Goal: Transaction & Acquisition: Purchase product/service

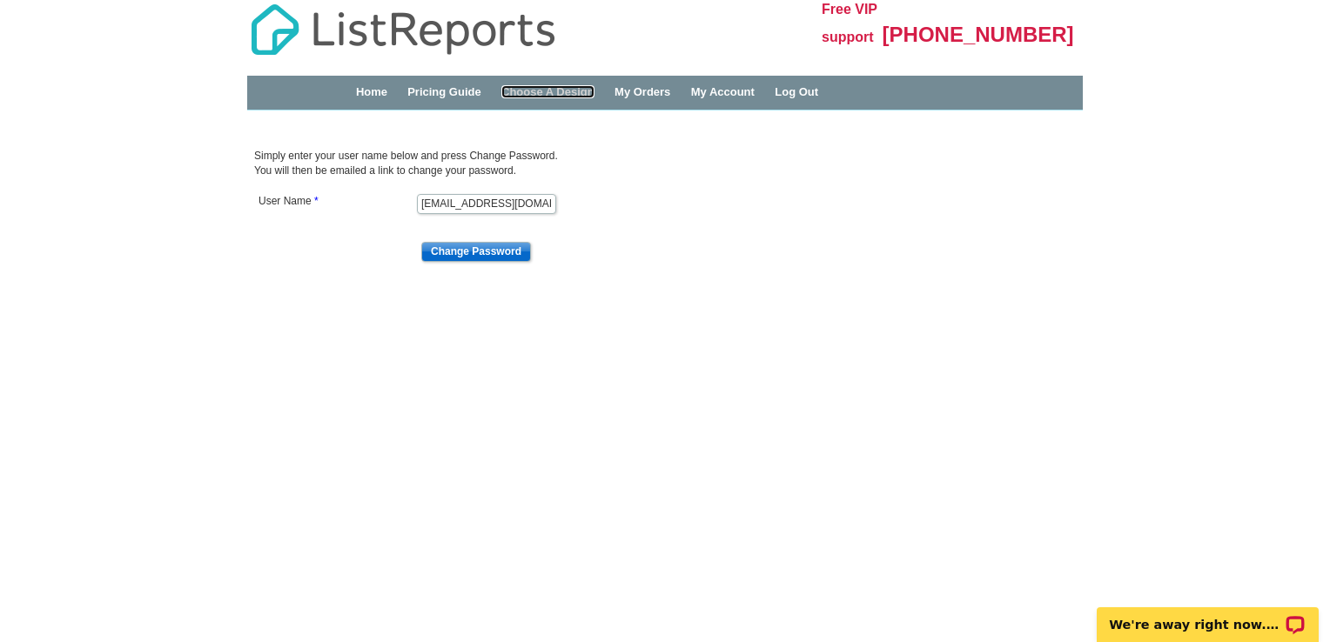
click at [584, 92] on link "Choose A Design" at bounding box center [547, 91] width 93 height 13
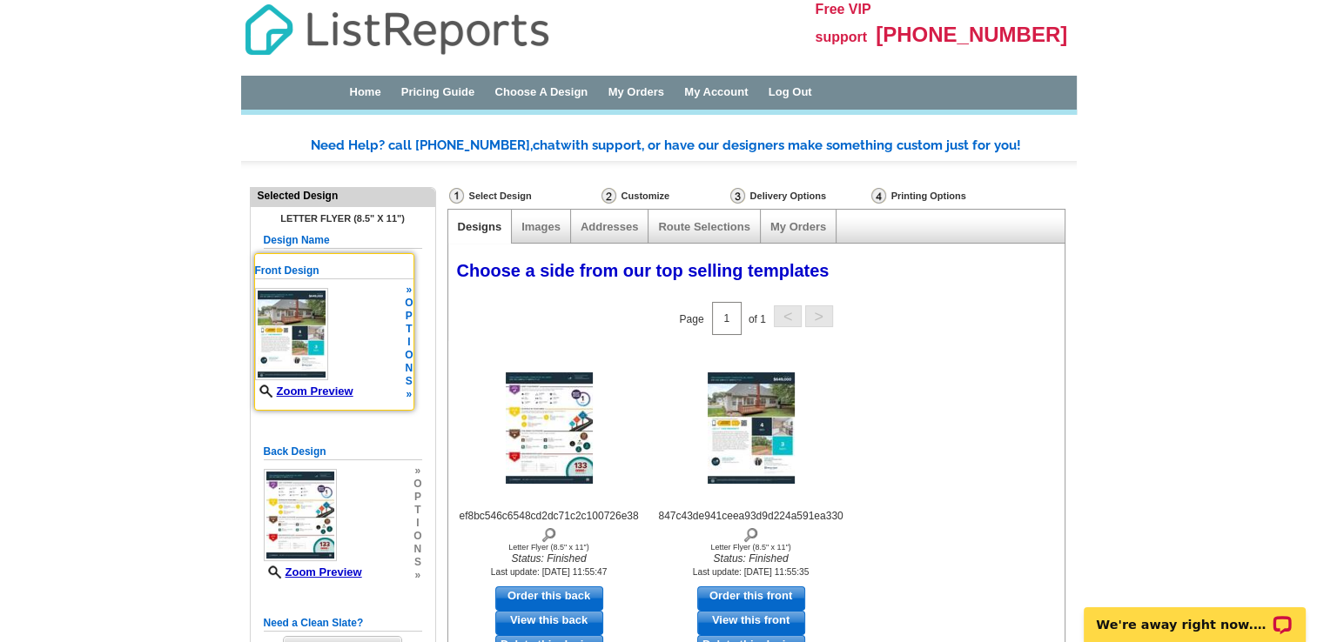
click at [350, 320] on div "Zoom Preview" at bounding box center [304, 343] width 98 height 110
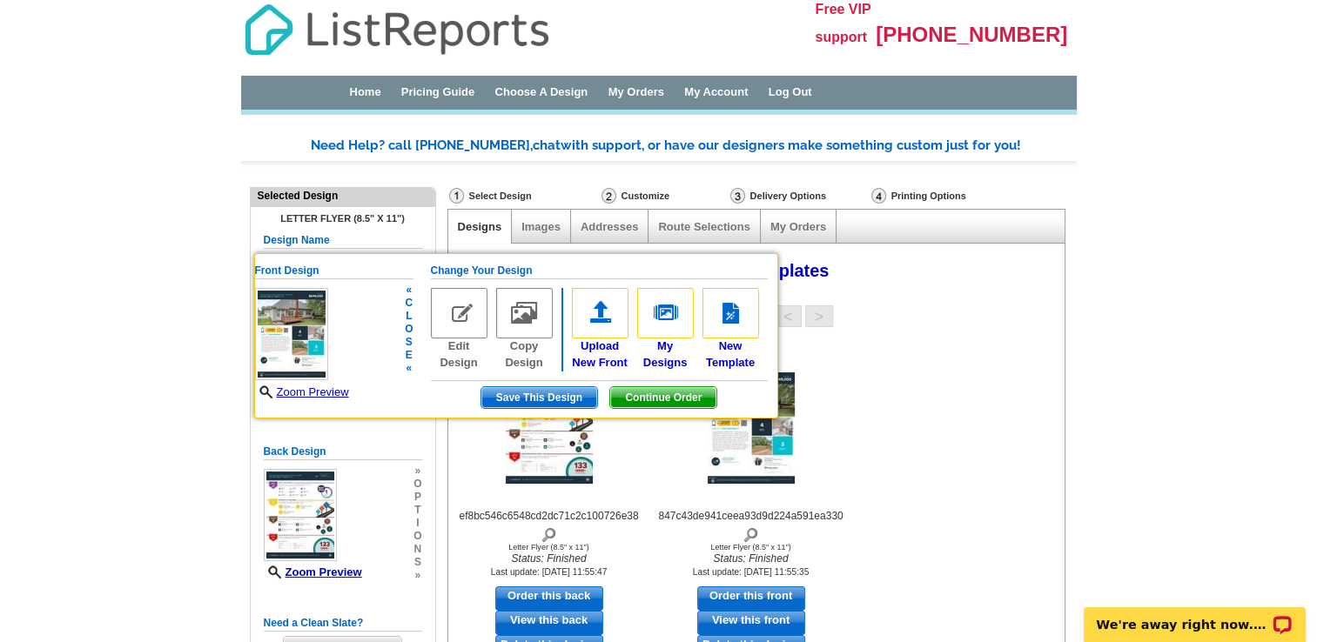
click at [457, 319] on img at bounding box center [459, 313] width 57 height 50
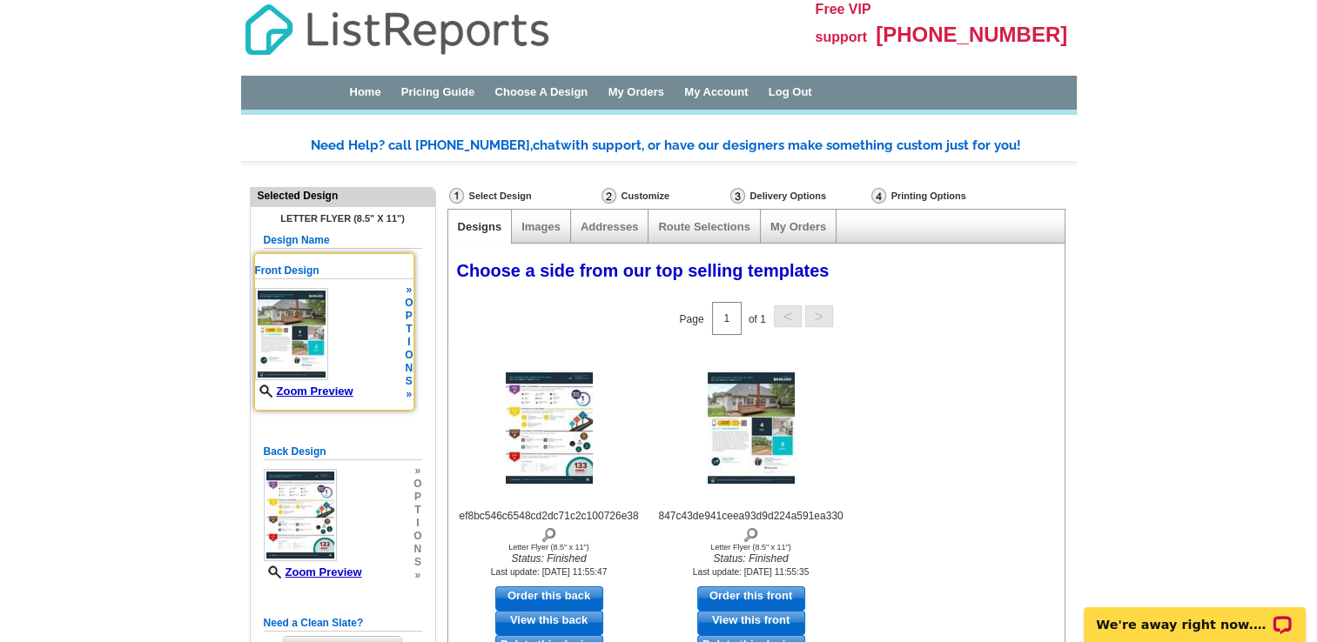
click at [331, 339] on div "Zoom Preview" at bounding box center [304, 343] width 98 height 110
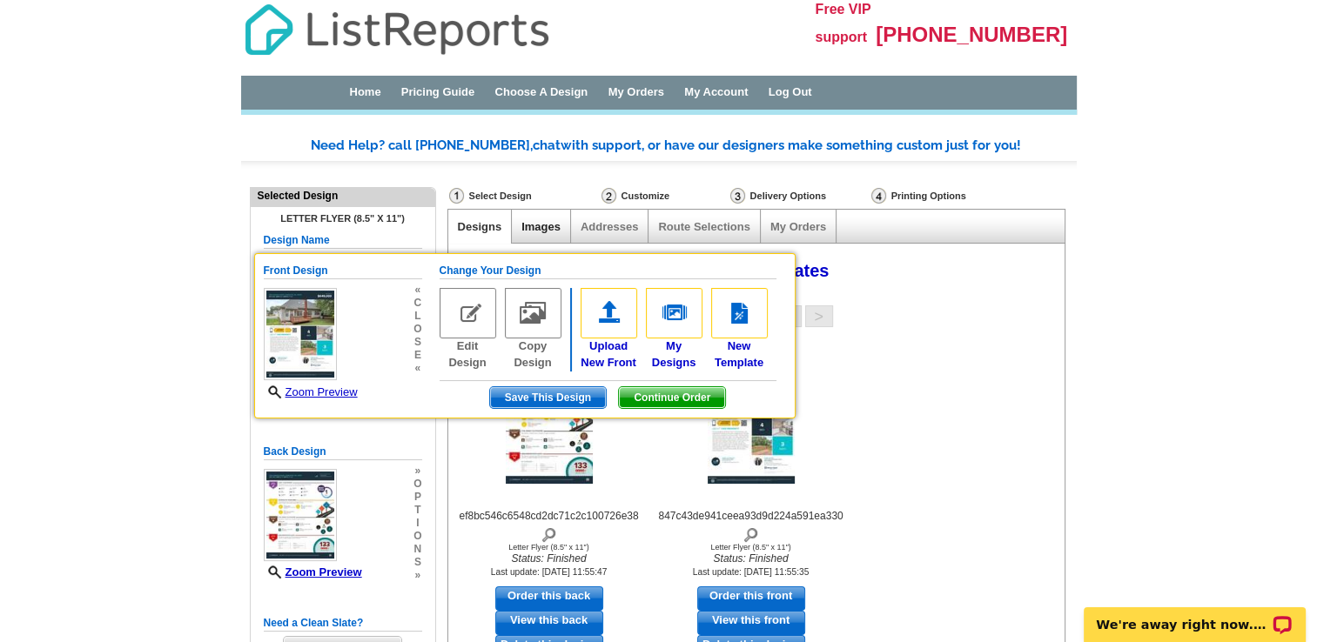
click at [539, 227] on link "Images" at bounding box center [540, 226] width 39 height 13
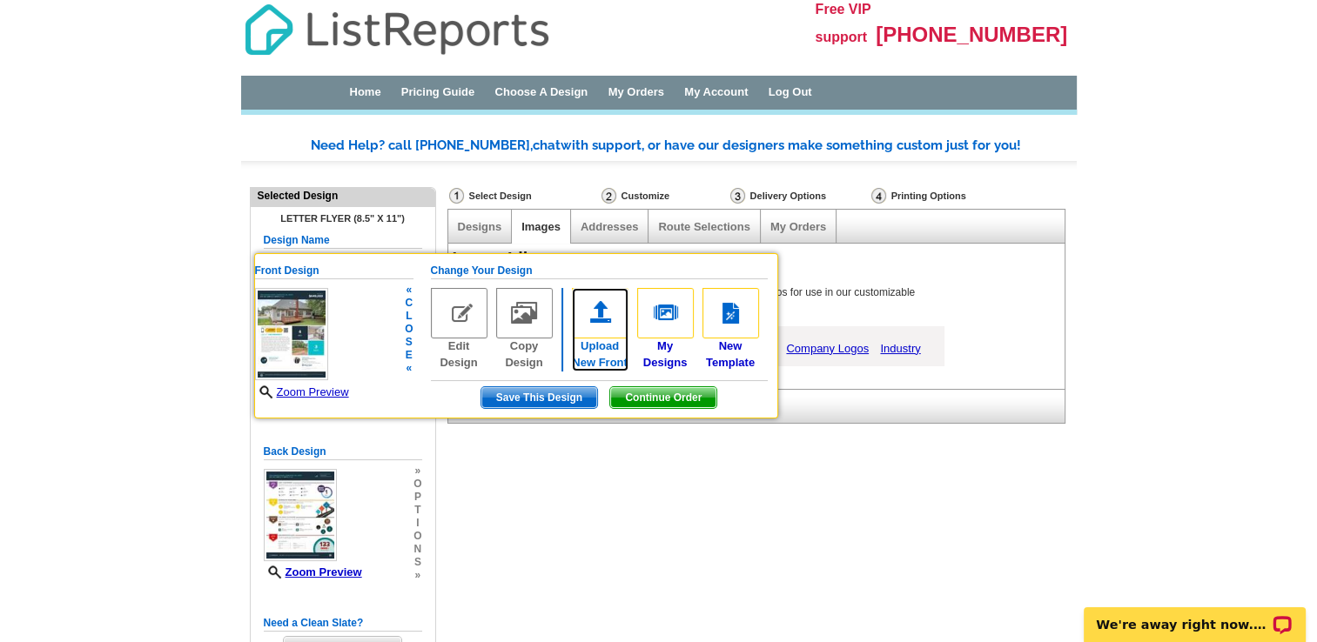
click at [595, 306] on img at bounding box center [600, 313] width 57 height 50
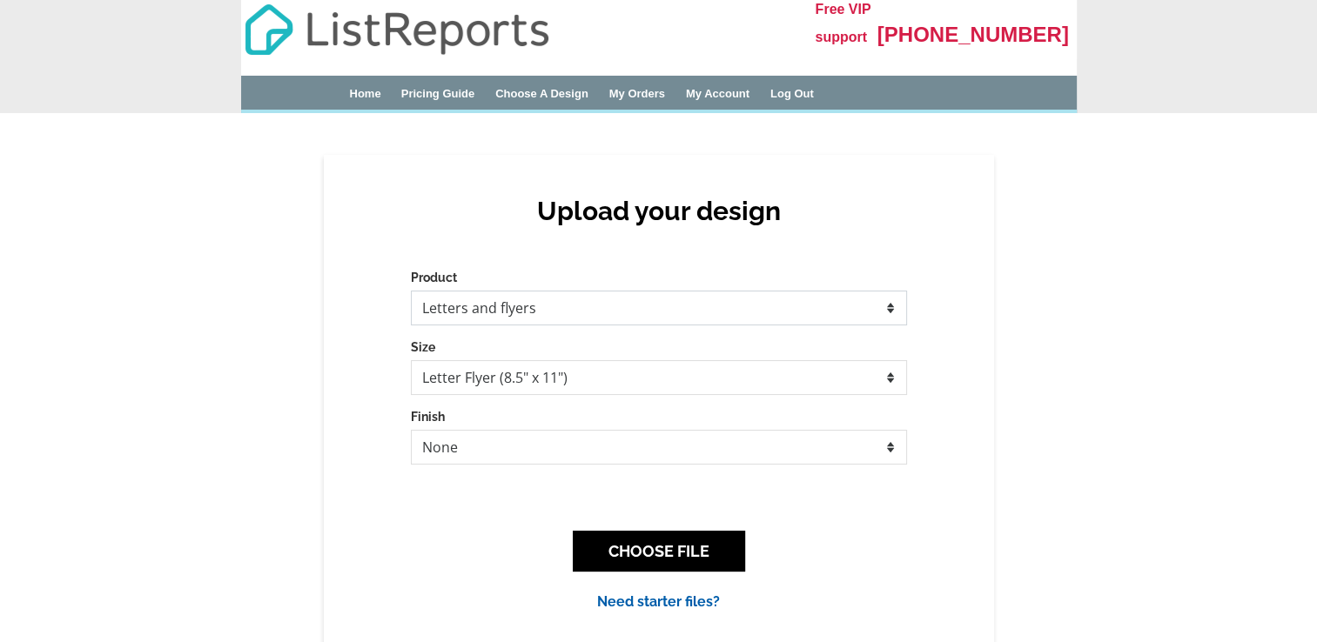
click at [584, 308] on select "Please select the type of file... Postcards Business Cards Letters and flyers G…" at bounding box center [659, 308] width 496 height 35
click at [1157, 169] on div "Upload your design Product Please select the type of file... Postcards Business…" at bounding box center [658, 404] width 1317 height 499
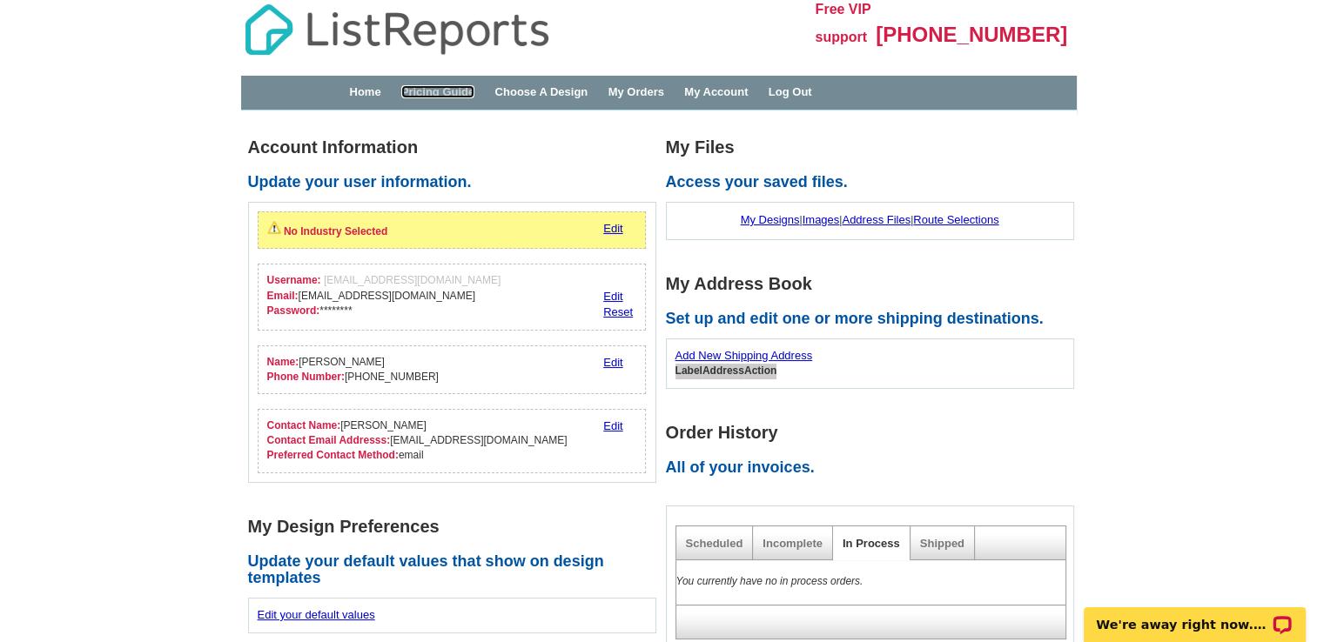
click at [459, 94] on link "Pricing Guide" at bounding box center [438, 91] width 74 height 13
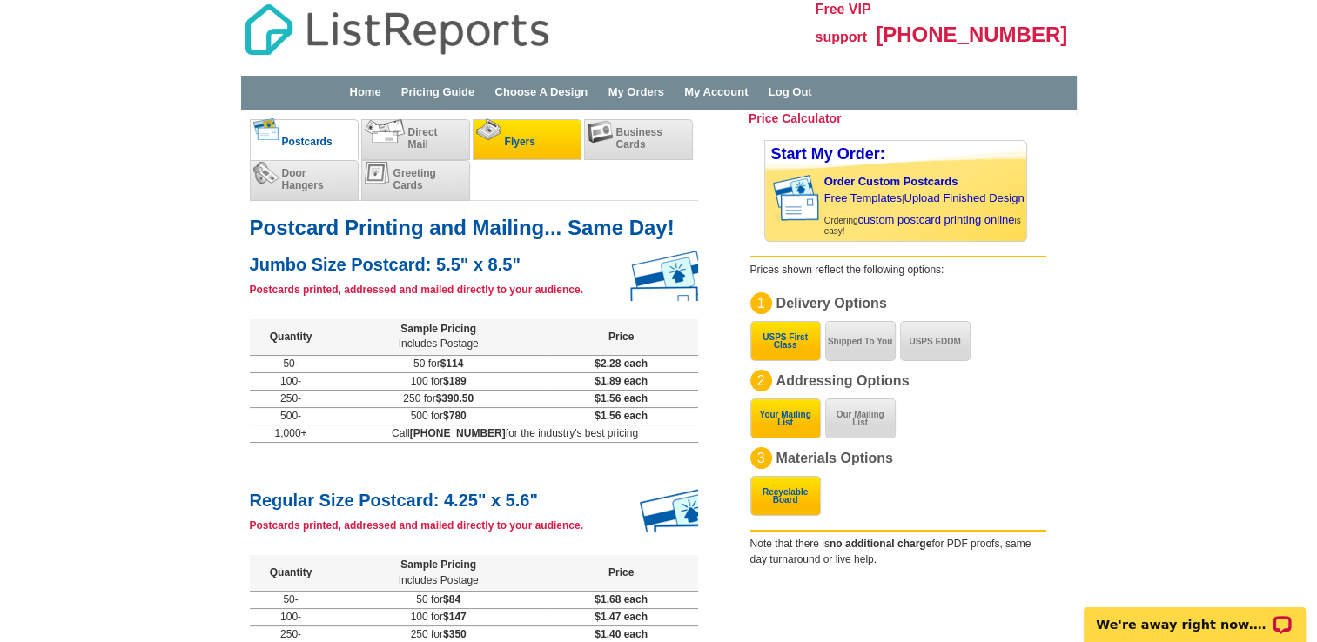
click at [519, 132] on li "Flyers" at bounding box center [526, 139] width 109 height 41
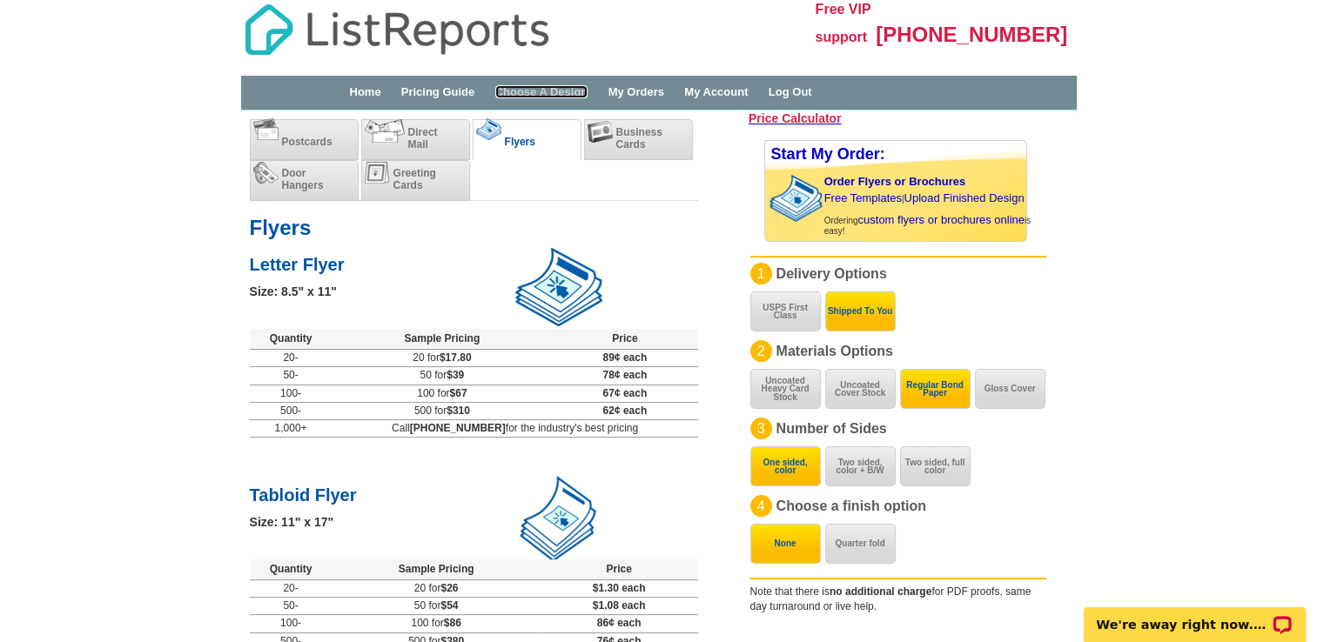
click at [554, 92] on link "Choose A Design" at bounding box center [541, 91] width 93 height 13
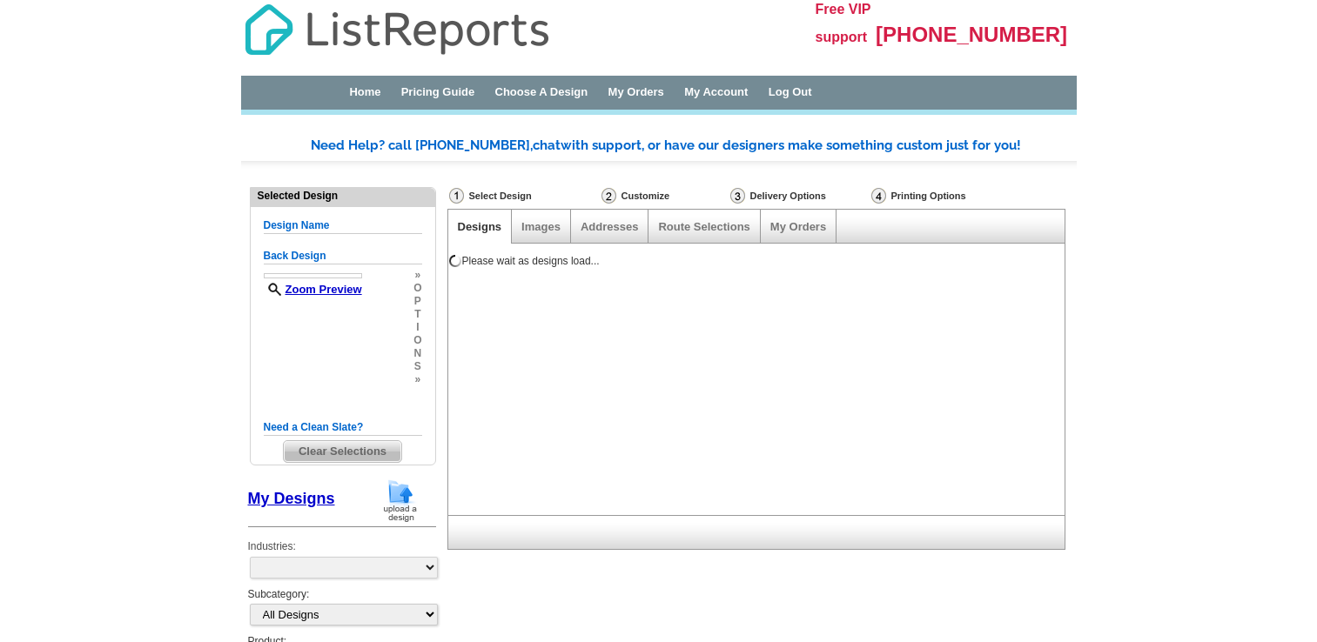
select select "2"
select select "6"
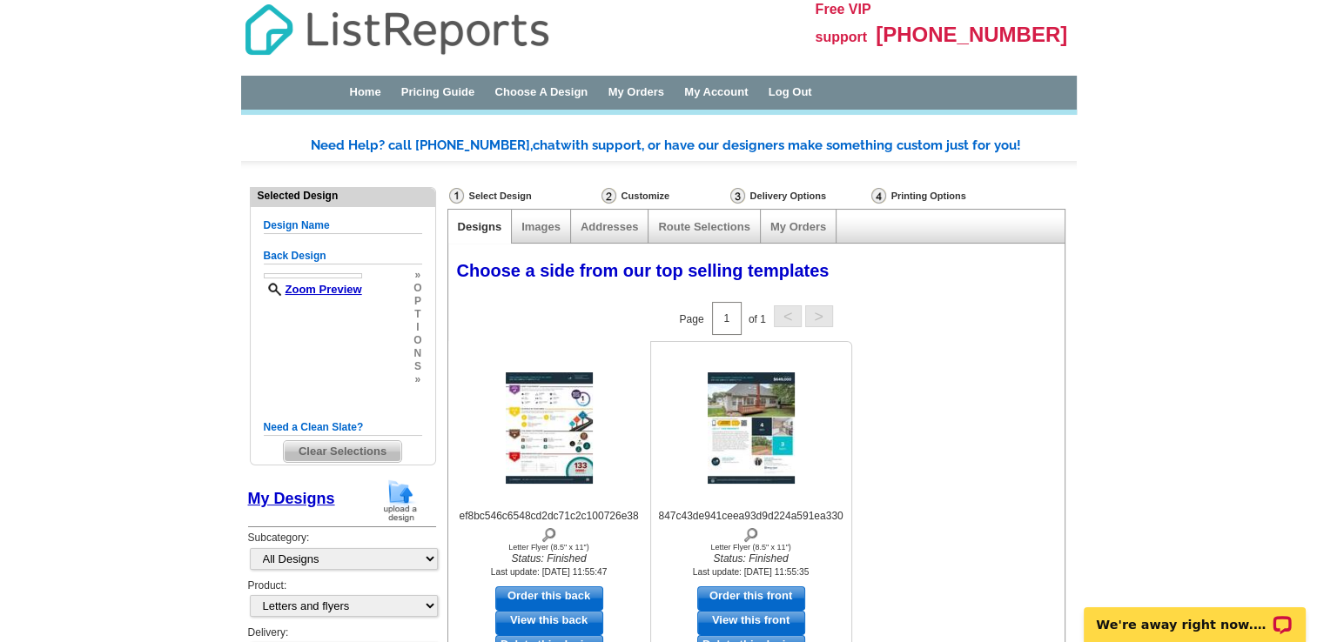
click at [753, 417] on img at bounding box center [750, 427] width 87 height 111
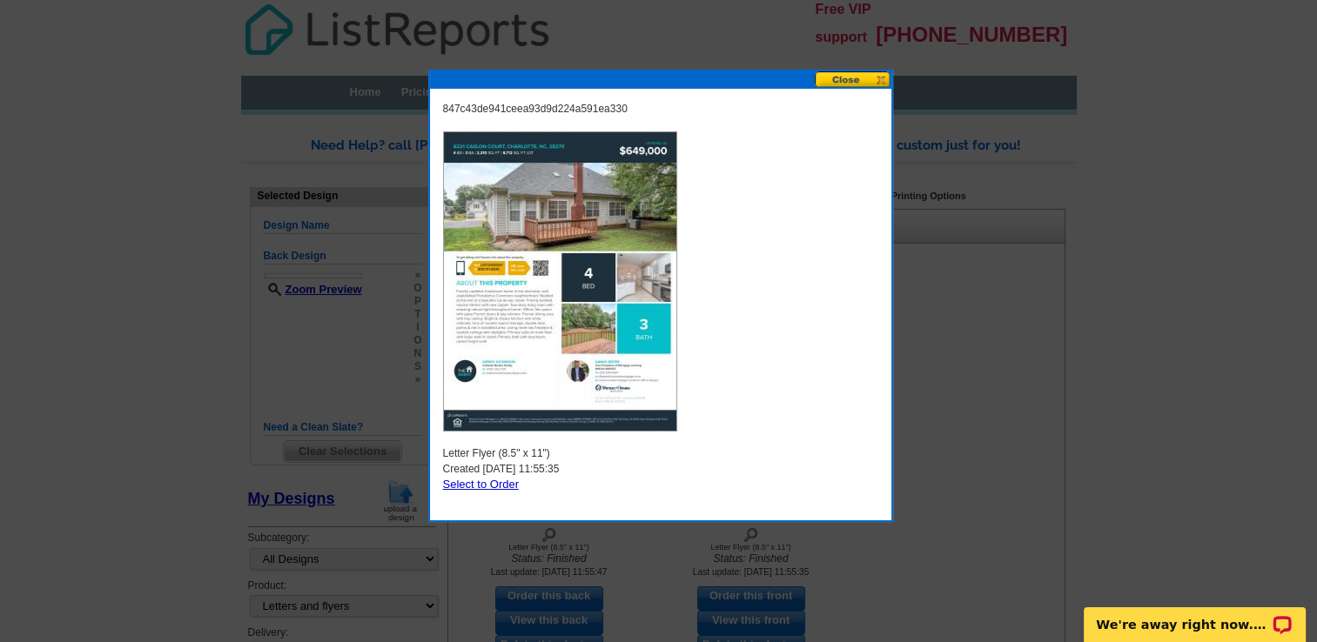
click at [849, 78] on button at bounding box center [852, 79] width 77 height 17
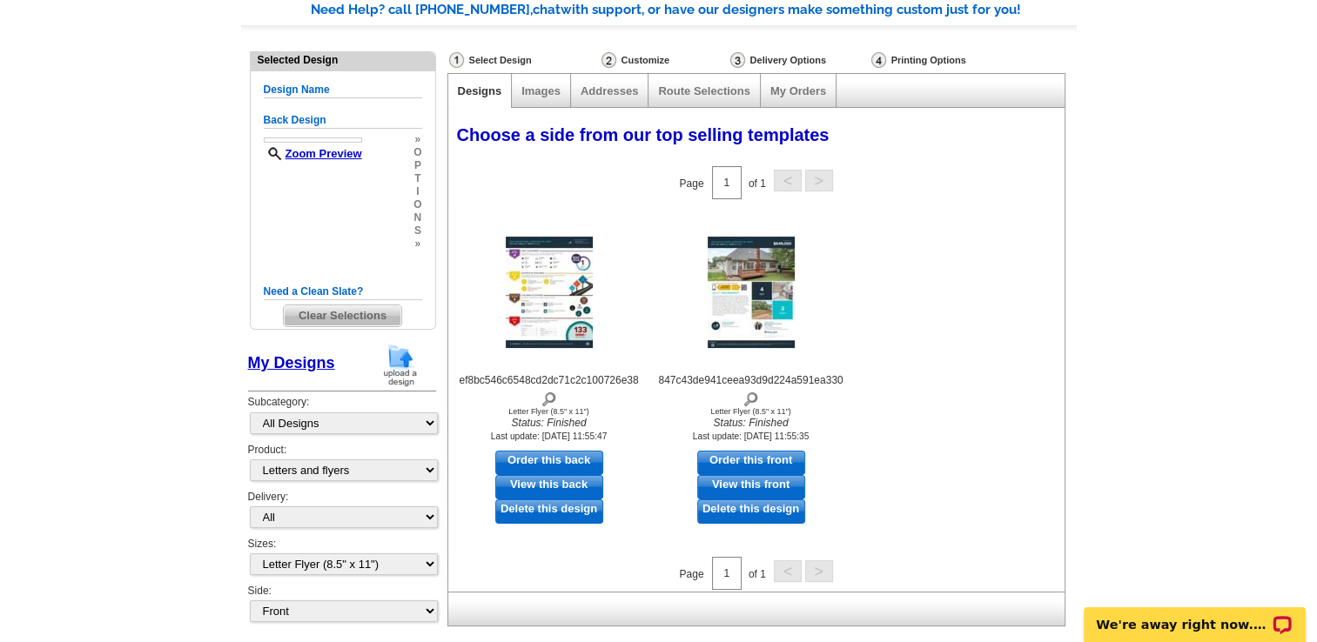
scroll to position [174, 0]
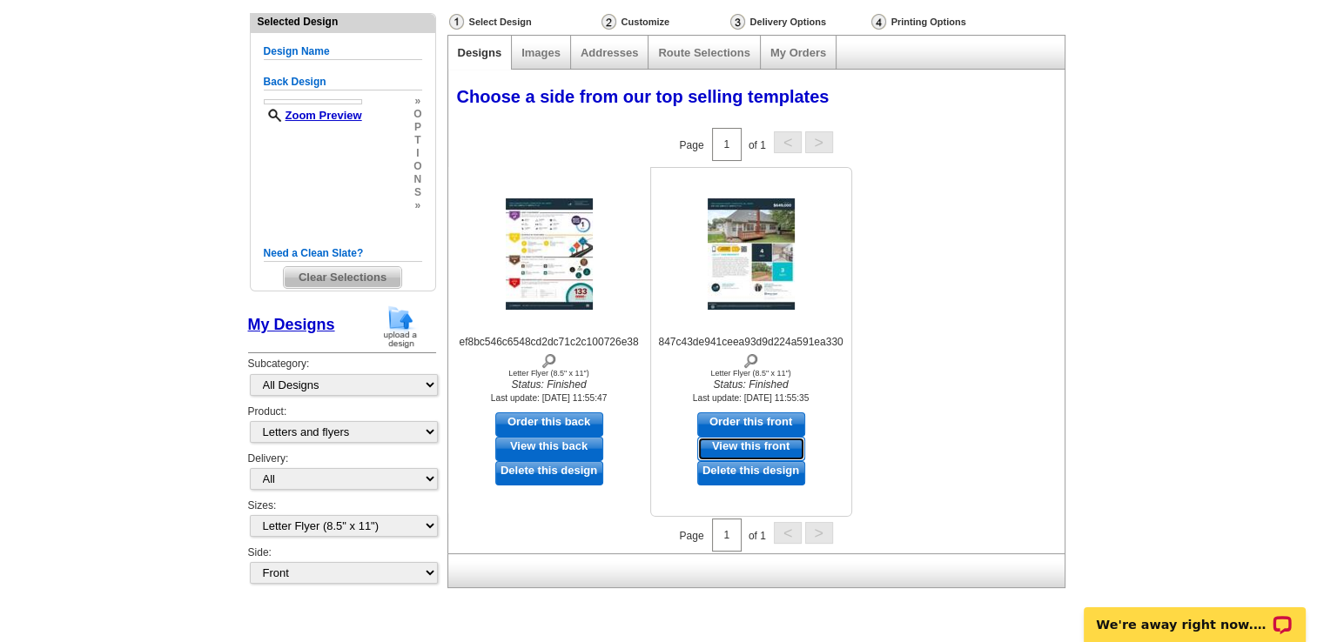
click at [741, 449] on link "View this front" at bounding box center [751, 449] width 108 height 24
